Goal: Find specific page/section: Find specific page/section

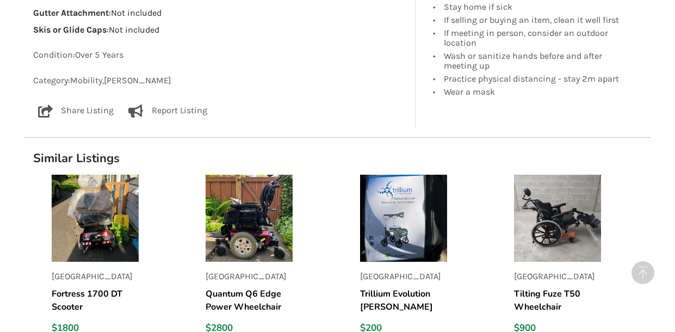
scroll to position [862, 0]
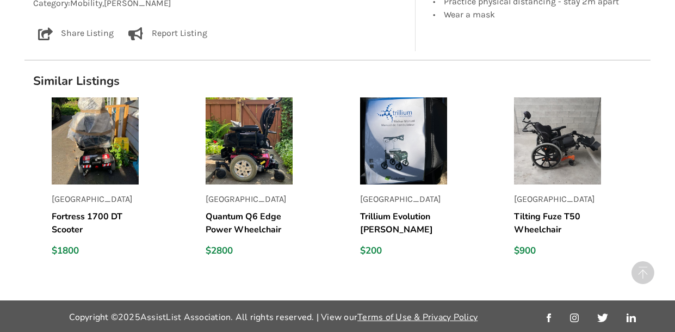
click at [302, 112] on link "New Westminster Quantum Q6 Edge Power Wheelchair $2800" at bounding box center [273, 181] width 136 height 168
